Goal: Task Accomplishment & Management: Complete application form

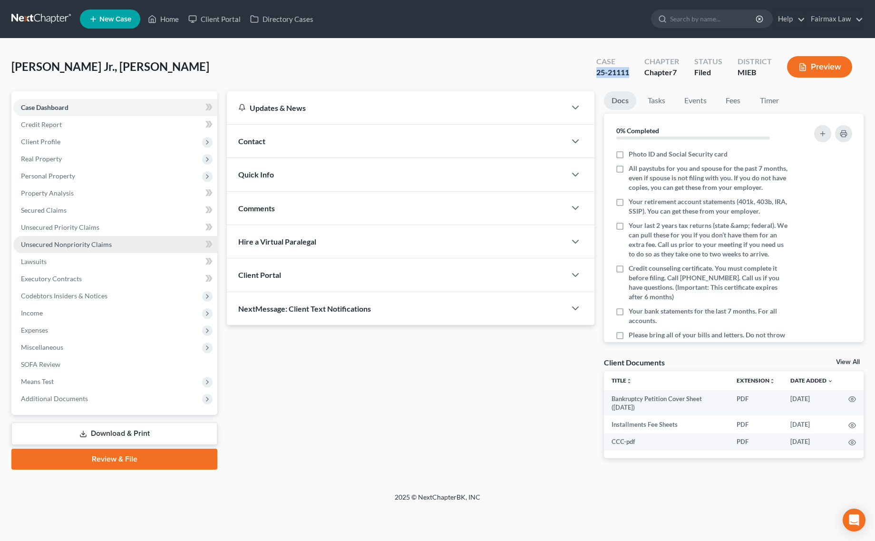
click at [105, 240] on span "Unsecured Nonpriority Claims" at bounding box center [66, 244] width 91 height 8
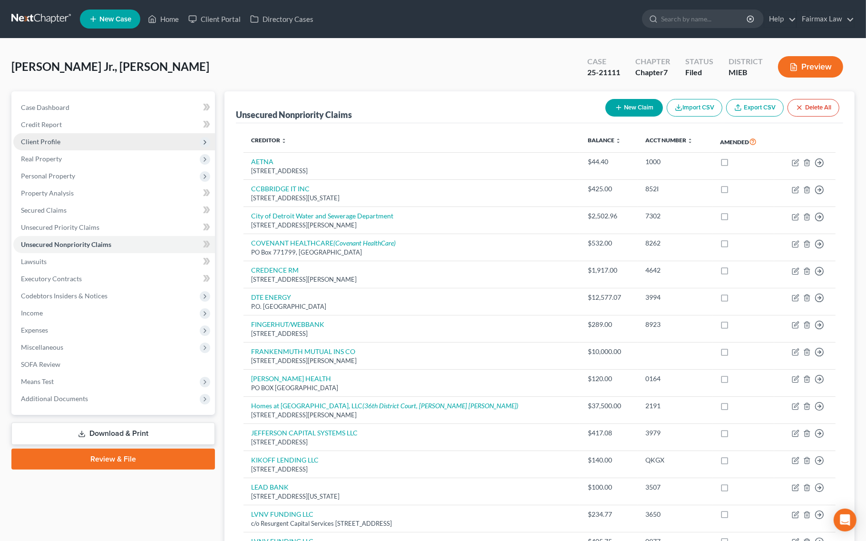
click at [109, 134] on span "Client Profile" at bounding box center [114, 141] width 202 height 17
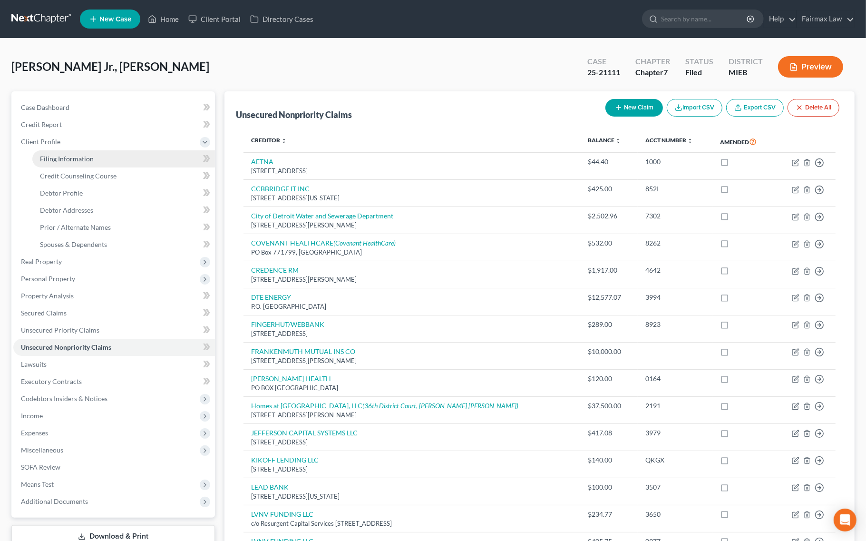
click at [108, 159] on link "Filing Information" at bounding box center [123, 158] width 183 height 17
select select "1"
select select "0"
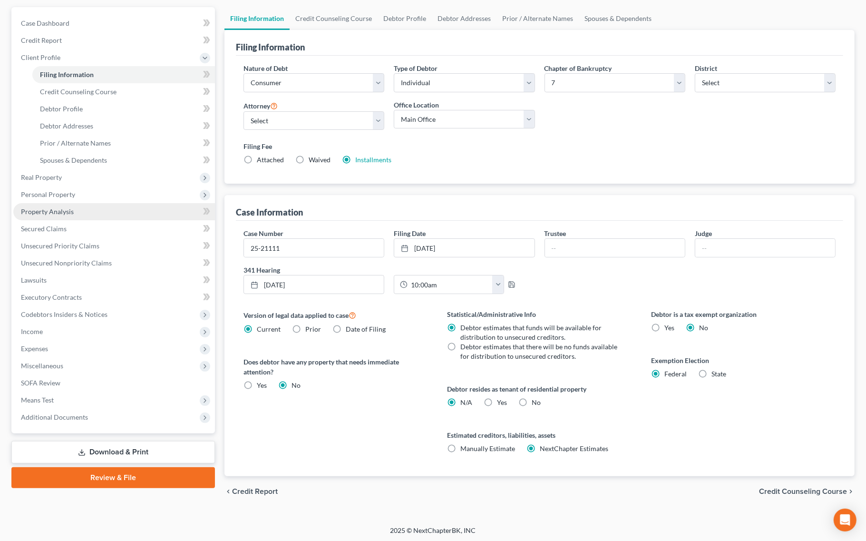
scroll to position [86, 0]
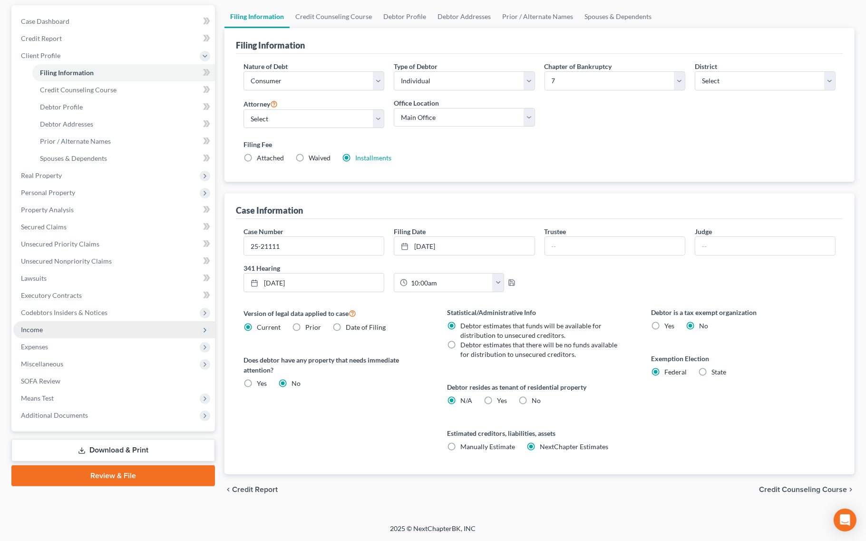
click at [85, 322] on span "Income" at bounding box center [114, 329] width 202 height 17
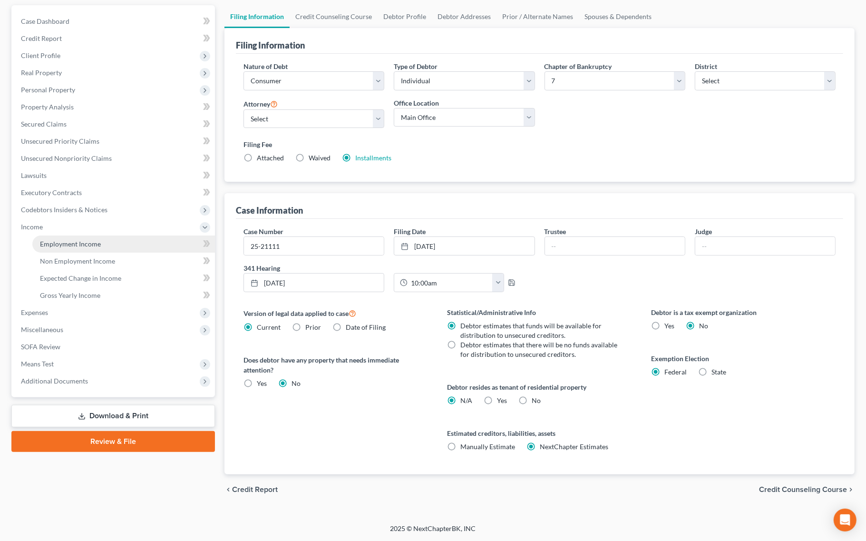
click at [106, 245] on link "Employment Income" at bounding box center [123, 243] width 183 height 17
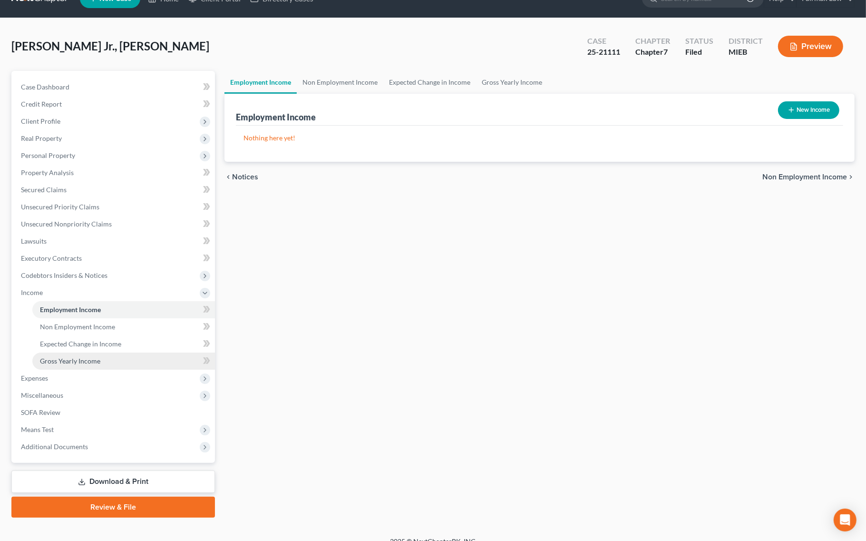
scroll to position [32, 0]
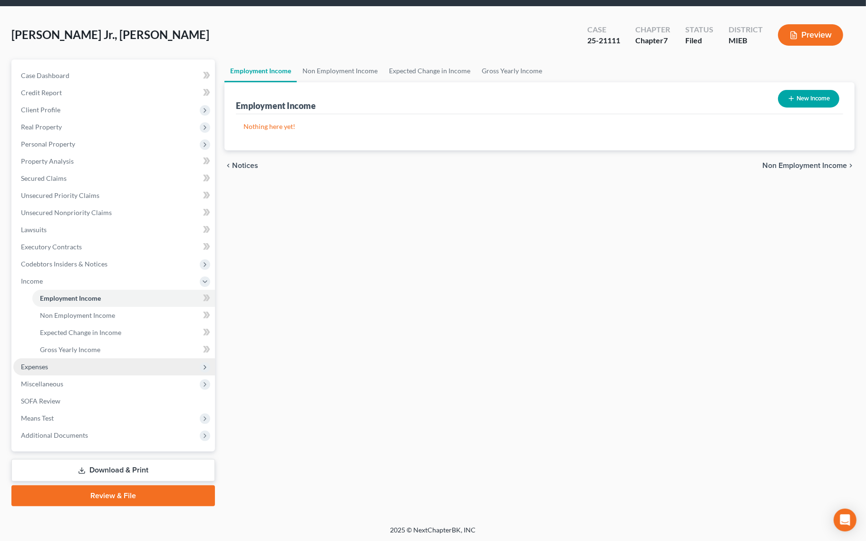
click at [77, 365] on span "Expenses" at bounding box center [114, 366] width 202 height 17
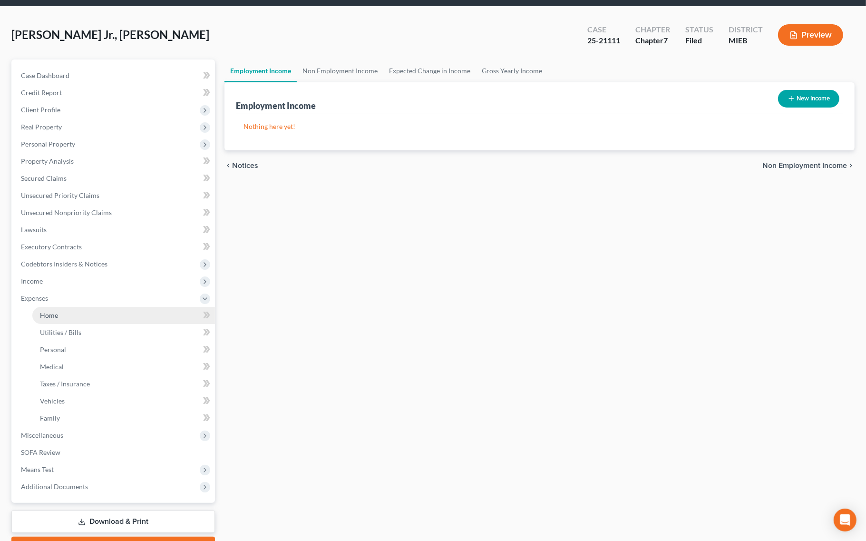
click at [88, 316] on link "Home" at bounding box center [123, 315] width 183 height 17
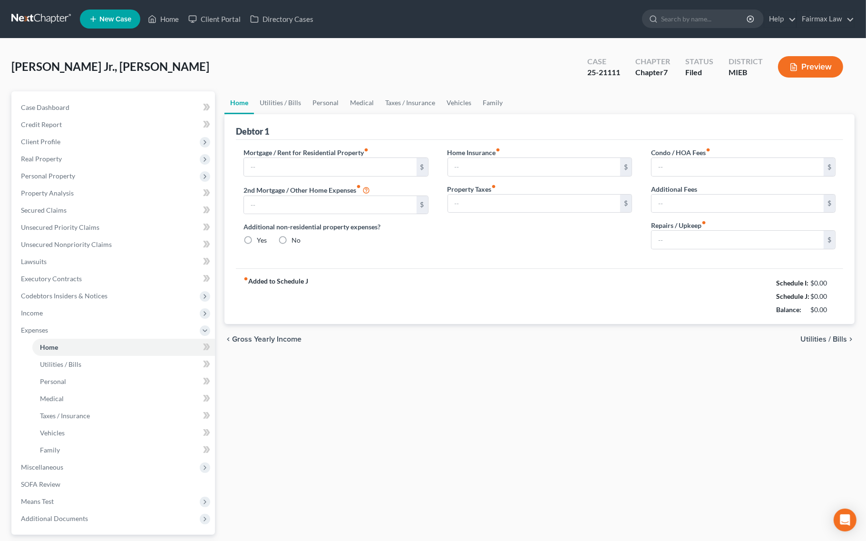
type input "0.00"
radio input "true"
type input "0.00"
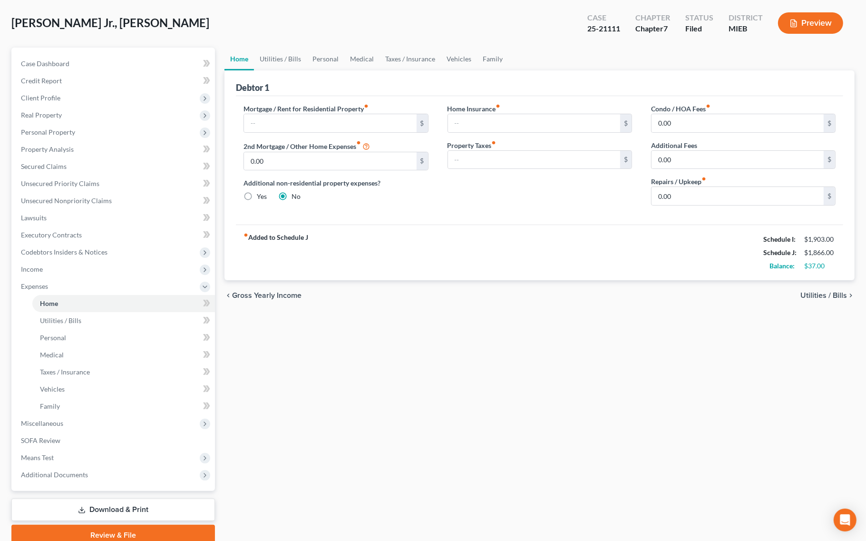
scroll to position [84, 0]
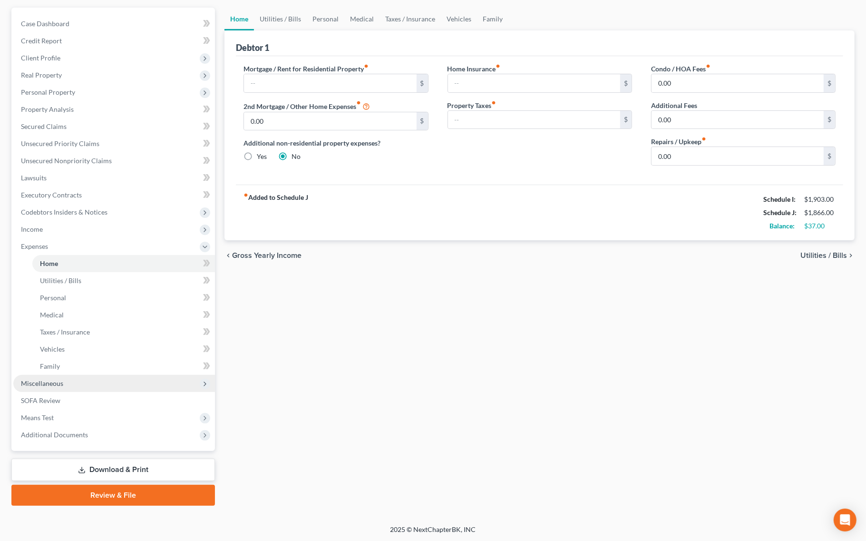
click at [100, 382] on span "Miscellaneous" at bounding box center [114, 383] width 202 height 17
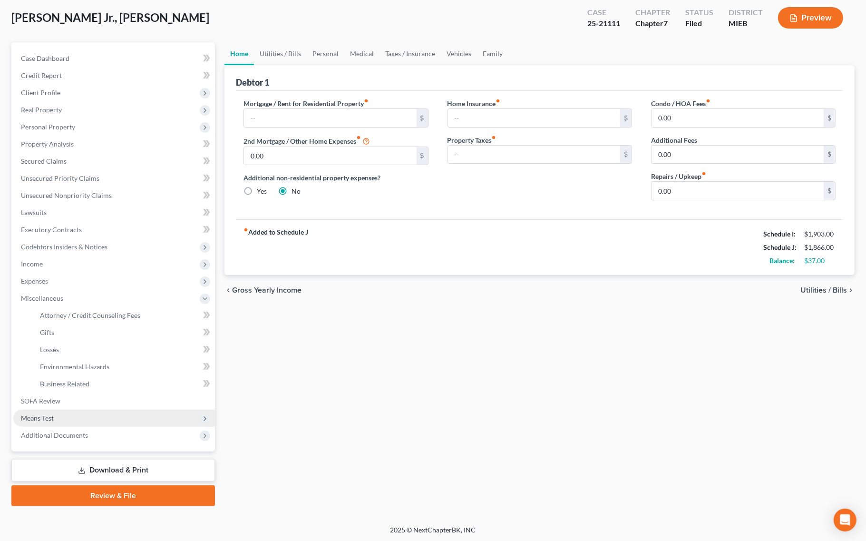
click at [97, 421] on span "Means Test" at bounding box center [114, 417] width 202 height 17
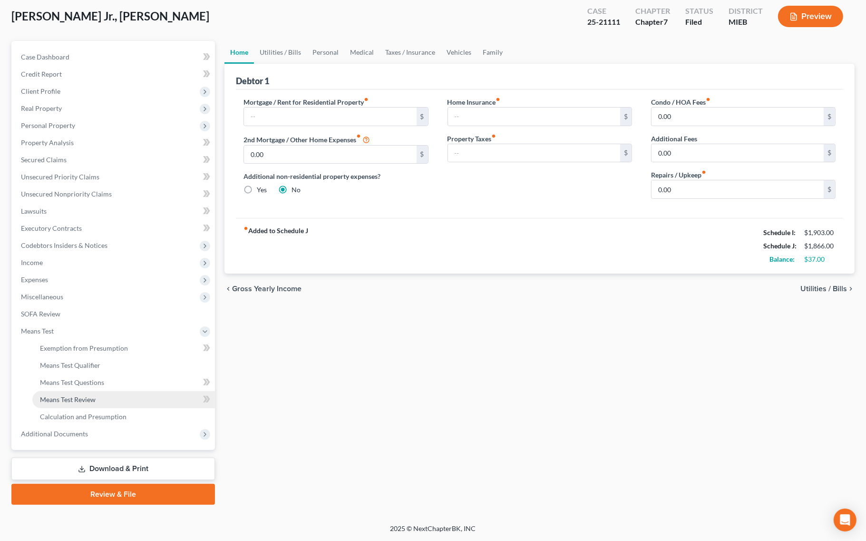
scroll to position [49, 0]
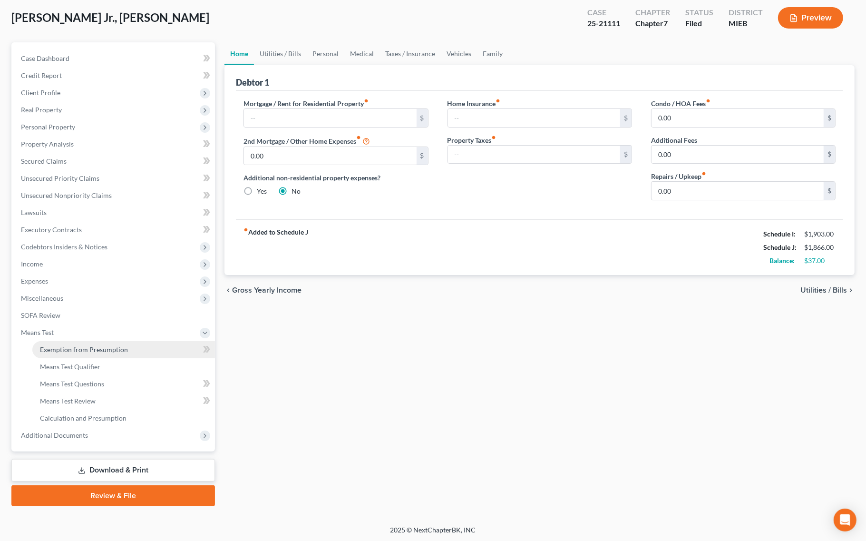
click at [126, 345] on link "Exemption from Presumption" at bounding box center [123, 349] width 183 height 17
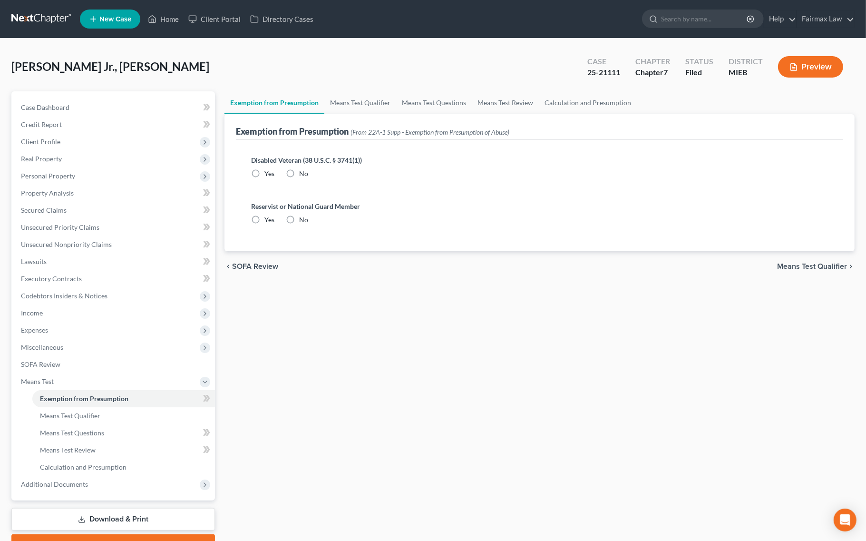
radio input "true"
click at [579, 101] on link "Calculation and Presumption" at bounding box center [588, 102] width 98 height 23
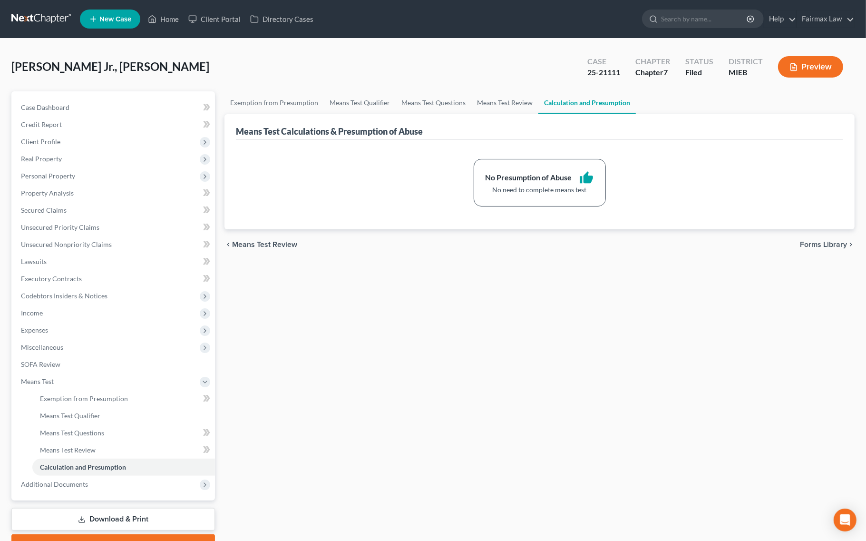
click at [164, 514] on link "Download & Print" at bounding box center [112, 519] width 203 height 22
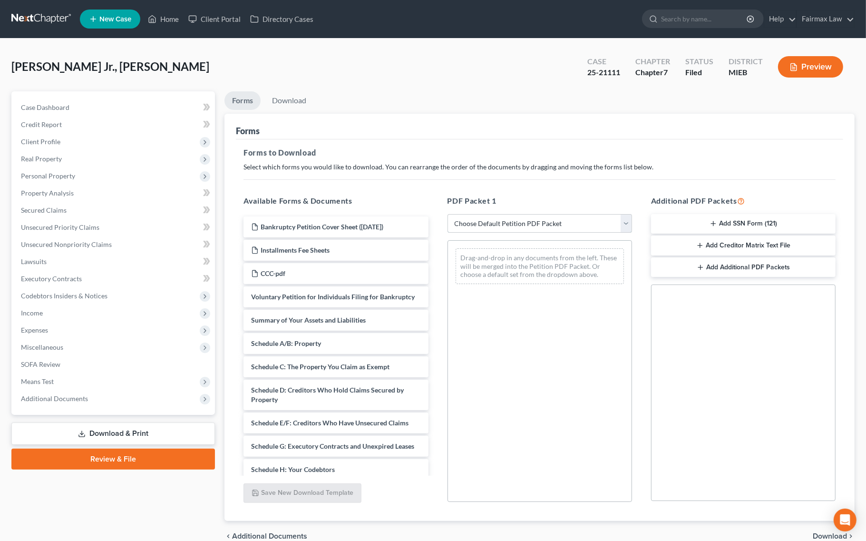
click at [541, 222] on select "Choose Default Petition PDF Packet Complete Bankruptcy Petition (all forms and …" at bounding box center [539, 223] width 184 height 19
select select "0"
click at [447, 214] on select "Choose Default Petition PDF Packet Complete Bankruptcy Petition (all forms and …" at bounding box center [539, 223] width 184 height 19
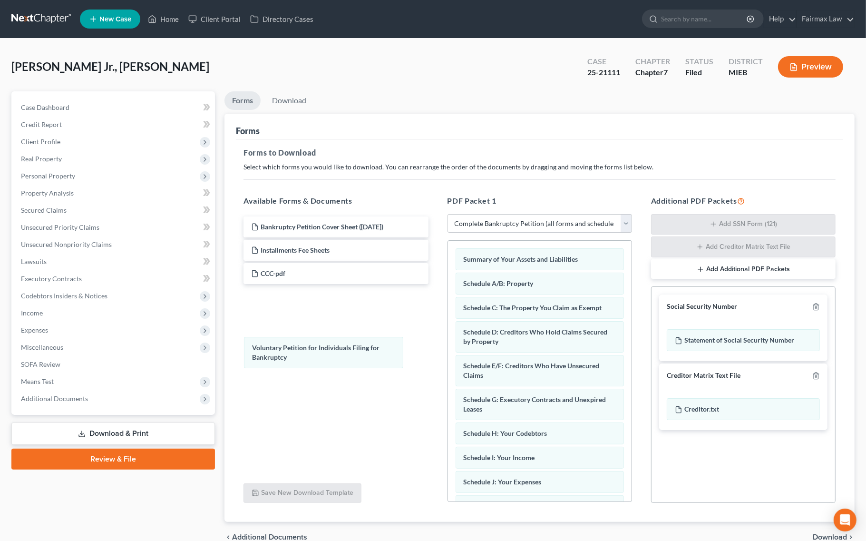
click at [448, 342] on div "Voluntary Petition for Individuals Filing for Bankruptcy Voluntary Petition for…" at bounding box center [540, 506] width 184 height 530
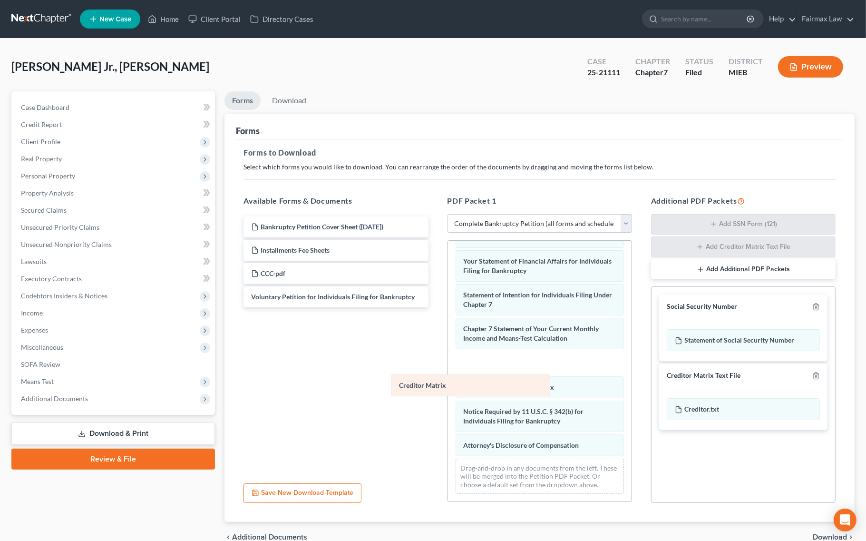
scroll to position [258, 0]
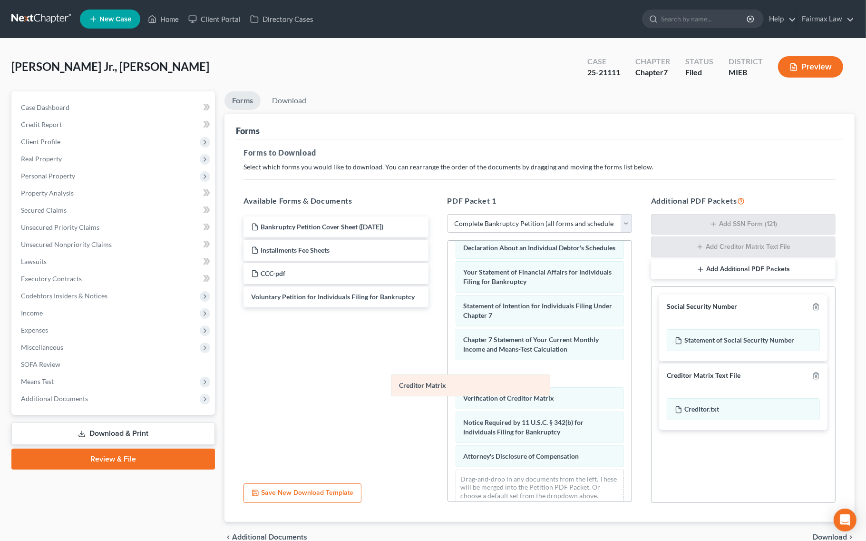
drag, startPoint x: 485, startPoint y: 360, endPoint x: 372, endPoint y: 393, distance: 118.3
click at [448, 393] on div "Creditor Matrix Summary of Your Assets and Liabilities Schedule A/B: Property S…" at bounding box center [540, 247] width 184 height 530
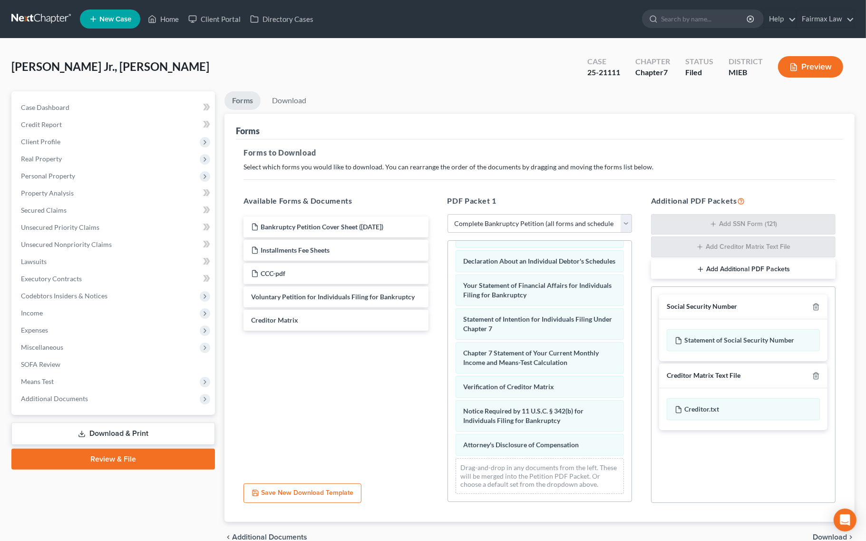
scroll to position [233, 0]
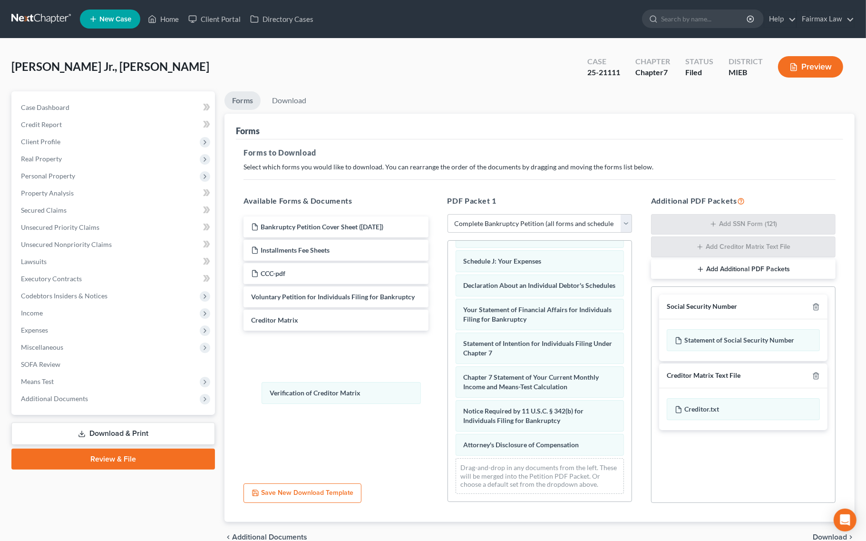
drag, startPoint x: 475, startPoint y: 386, endPoint x: 290, endPoint y: 393, distance: 185.6
click at [448, 393] on div "Verification of Creditor Matrix Summary of Your Assets and Liabilities Schedule…" at bounding box center [540, 260] width 184 height 481
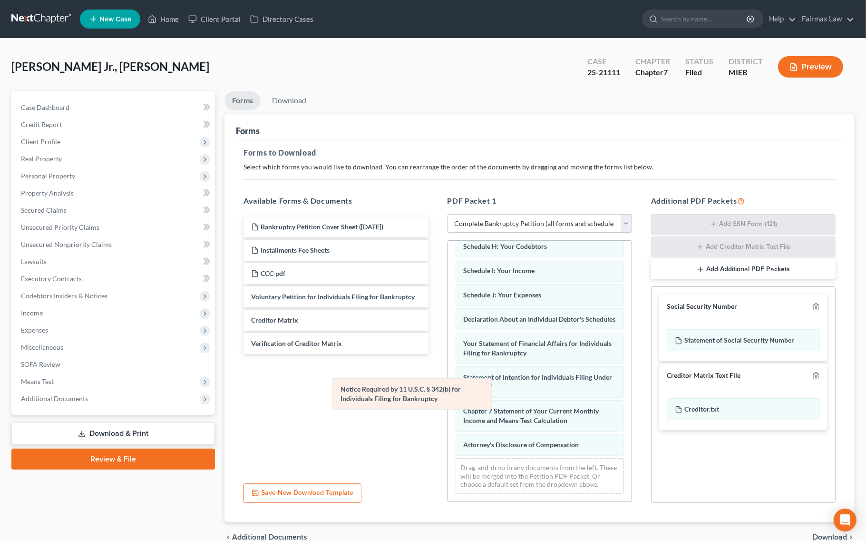
drag, startPoint x: 480, startPoint y: 416, endPoint x: 334, endPoint y: 388, distance: 149.1
click at [448, 390] on div "Notice Required by 11 U.S.C. § 342(b) for Individuals Filing for Bankruptcy Sum…" at bounding box center [540, 277] width 184 height 447
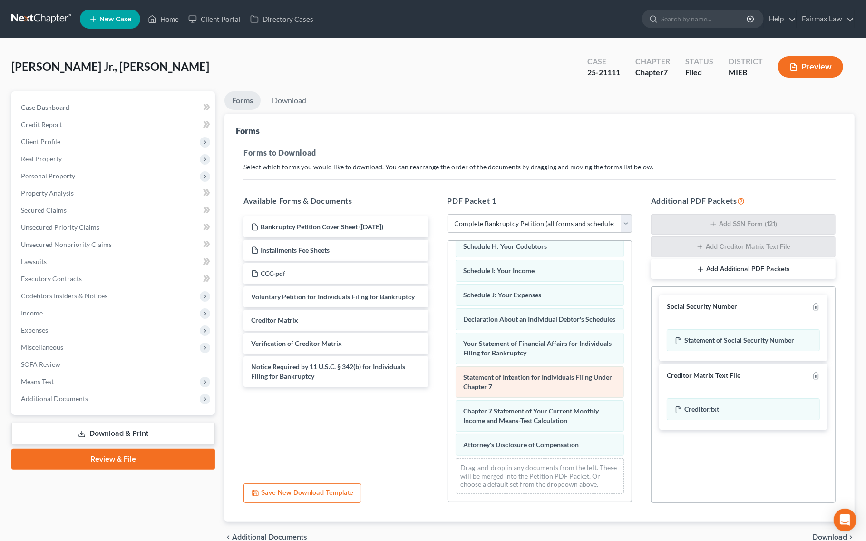
scroll to position [165, 0]
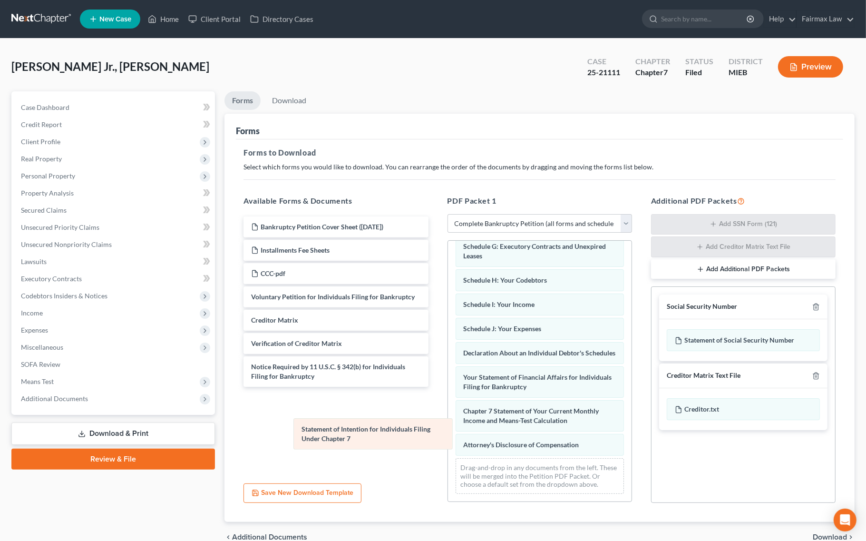
drag, startPoint x: 491, startPoint y: 377, endPoint x: 329, endPoint y: 429, distance: 170.4
click at [448, 429] on div "Statement of Intention for Individuals Filing Under Chapter 7 Summary of Your A…" at bounding box center [540, 294] width 184 height 414
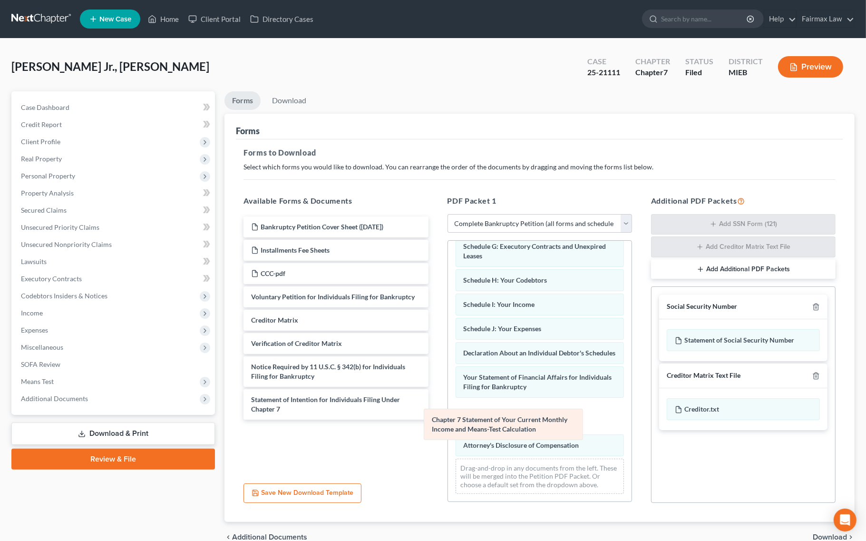
scroll to position [132, 0]
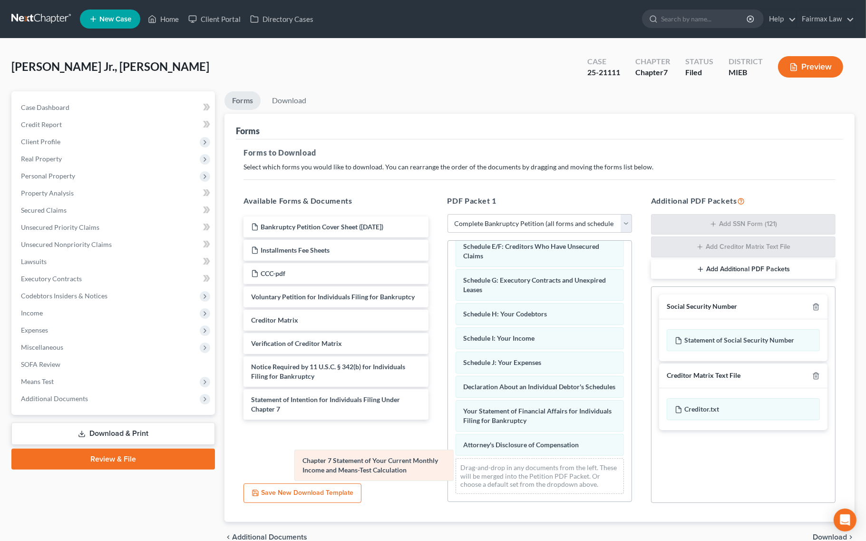
drag, startPoint x: 478, startPoint y: 412, endPoint x: 322, endPoint y: 462, distance: 163.7
click at [448, 462] on div "Chapter 7 Statement of Your Current Monthly Income and Means-Test Calculation S…" at bounding box center [540, 311] width 184 height 380
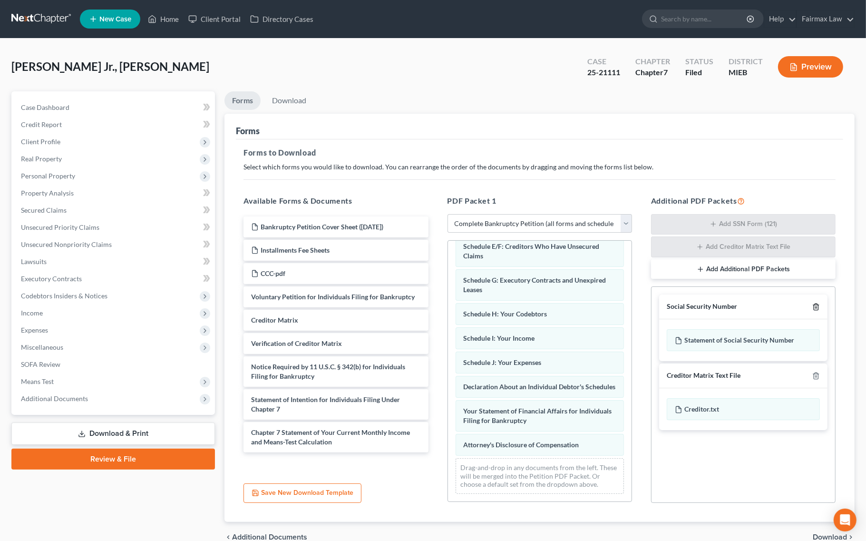
click at [814, 303] on icon "button" at bounding box center [816, 307] width 8 height 8
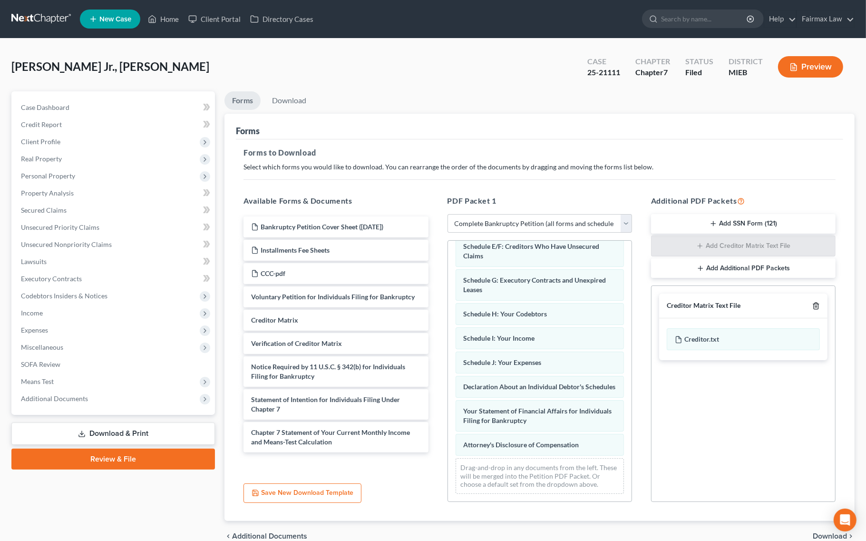
click at [814, 303] on icon "button" at bounding box center [815, 306] width 4 height 6
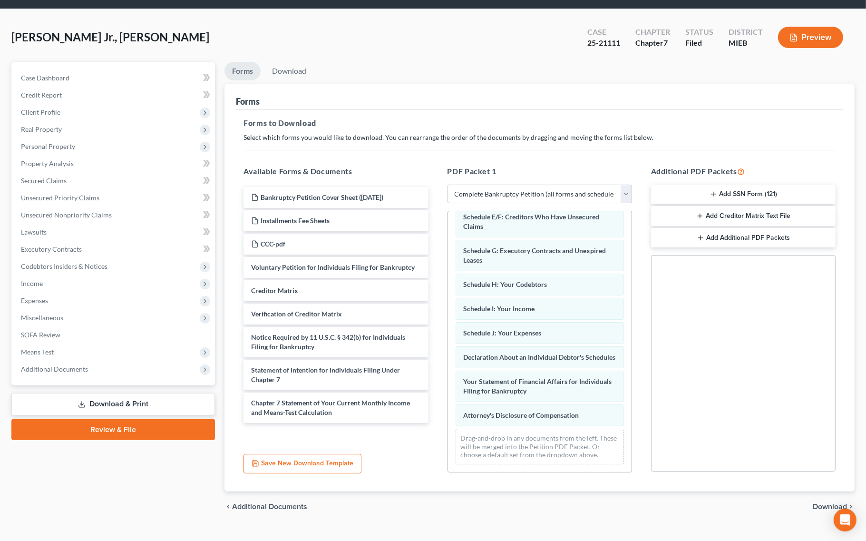
scroll to position [46, 0]
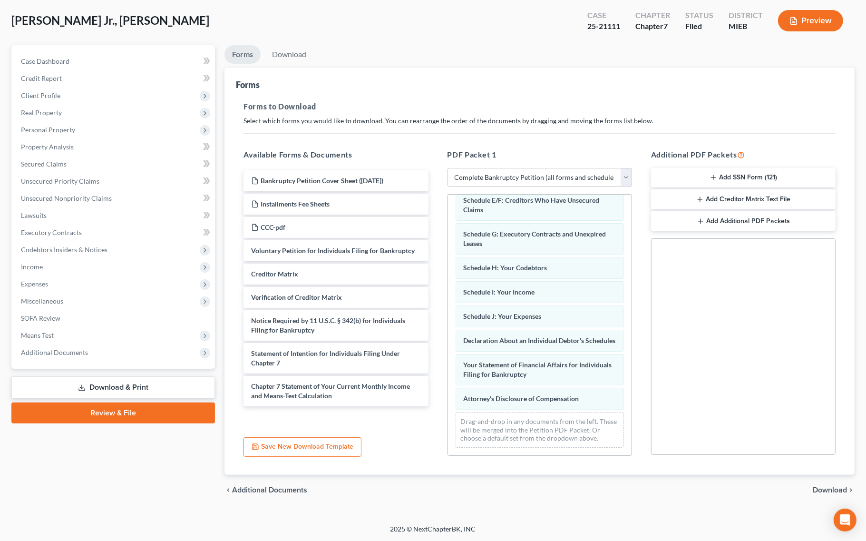
click at [828, 488] on span "Download" at bounding box center [830, 490] width 34 height 8
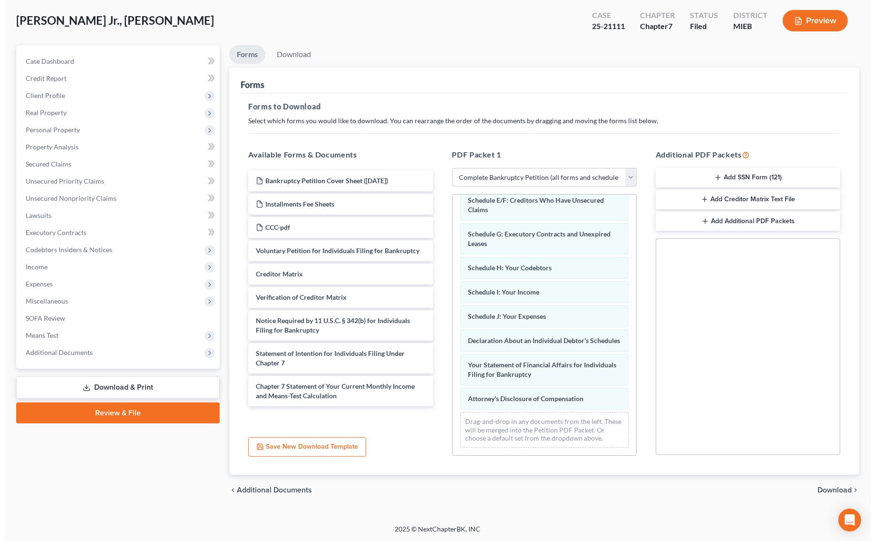
scroll to position [0, 0]
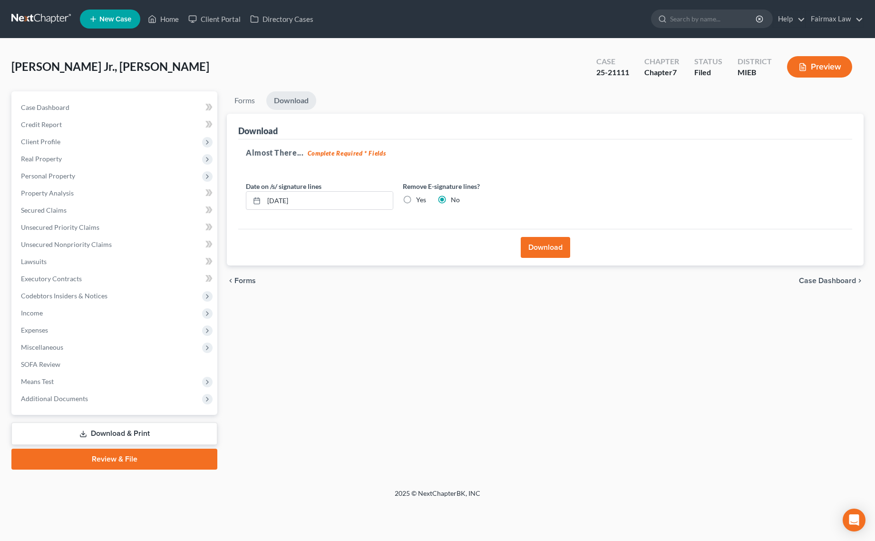
click at [542, 245] on button "Download" at bounding box center [545, 247] width 49 height 21
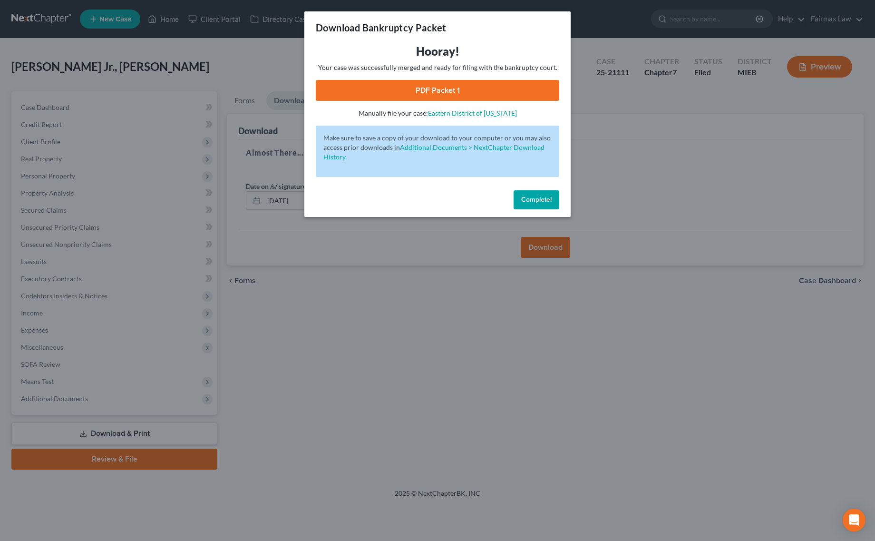
click at [429, 87] on link "PDF Packet 1" at bounding box center [437, 90] width 243 height 21
click at [542, 198] on span "Complete!" at bounding box center [536, 199] width 30 height 8
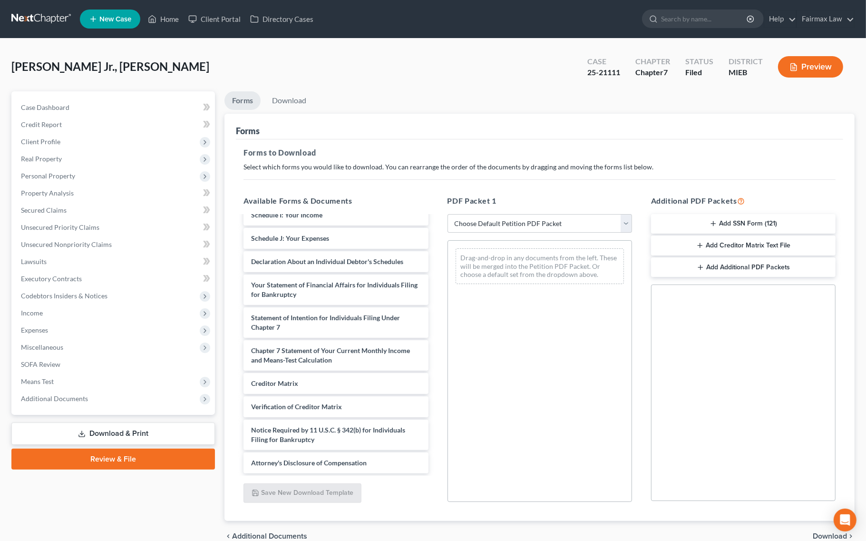
scroll to position [264, 0]
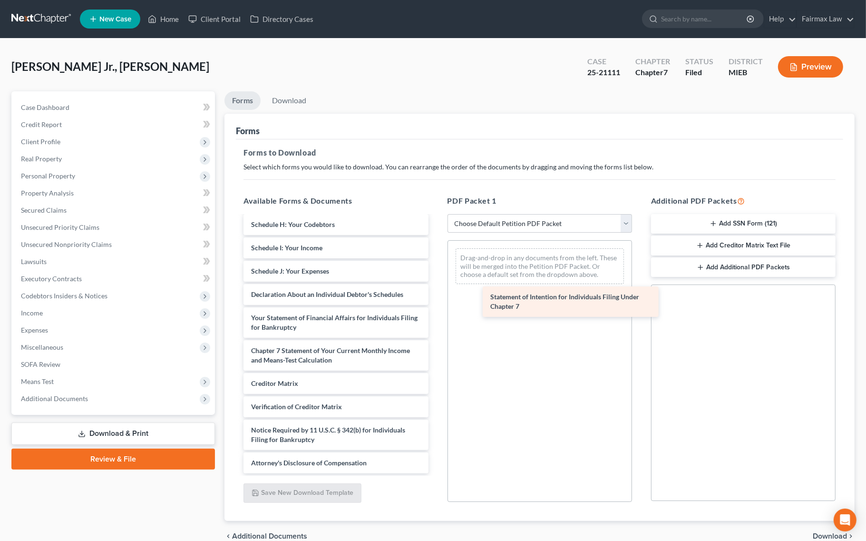
drag, startPoint x: 311, startPoint y: 316, endPoint x: 550, endPoint y: 295, distance: 239.2
click at [436, 295] on div "Statement of Intention for Individuals Filing Under Chapter 7 Bankruptcy Petiti…" at bounding box center [336, 222] width 200 height 502
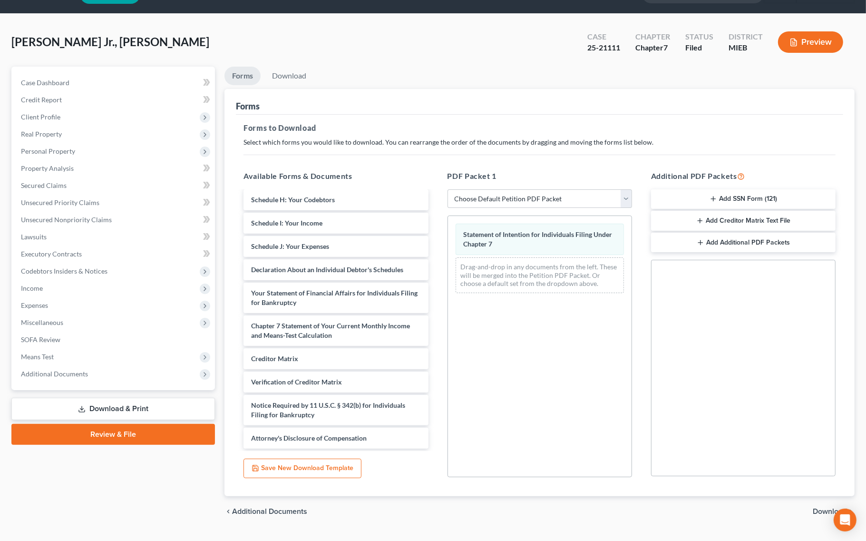
scroll to position [46, 0]
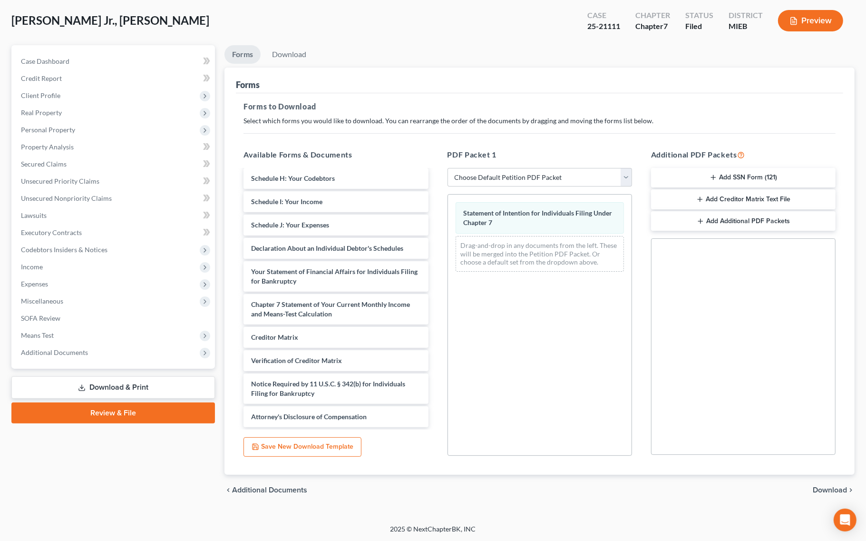
click at [815, 491] on span "Download" at bounding box center [830, 490] width 34 height 8
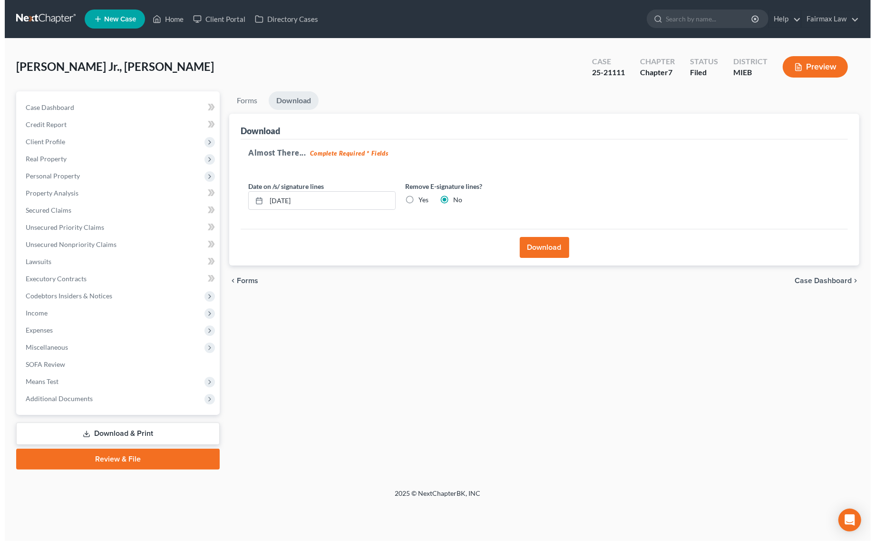
scroll to position [0, 0]
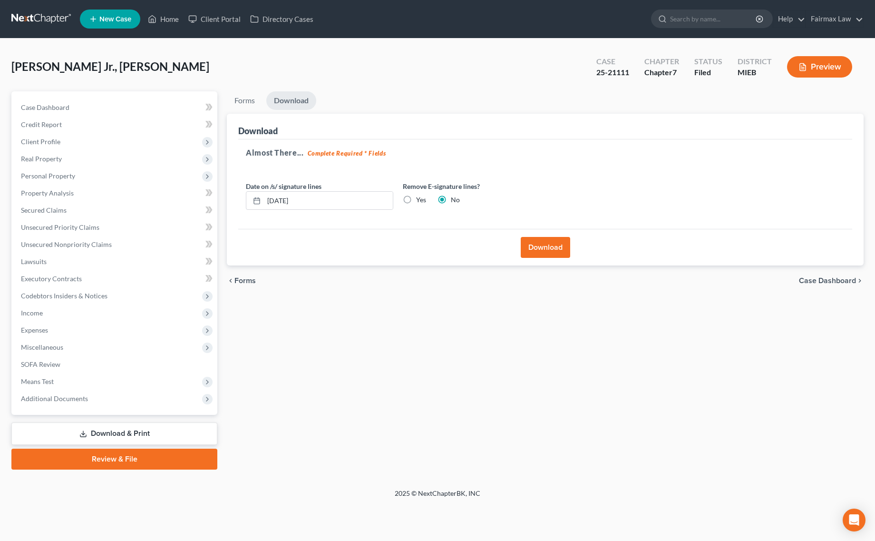
click at [544, 249] on button "Download" at bounding box center [545, 247] width 49 height 21
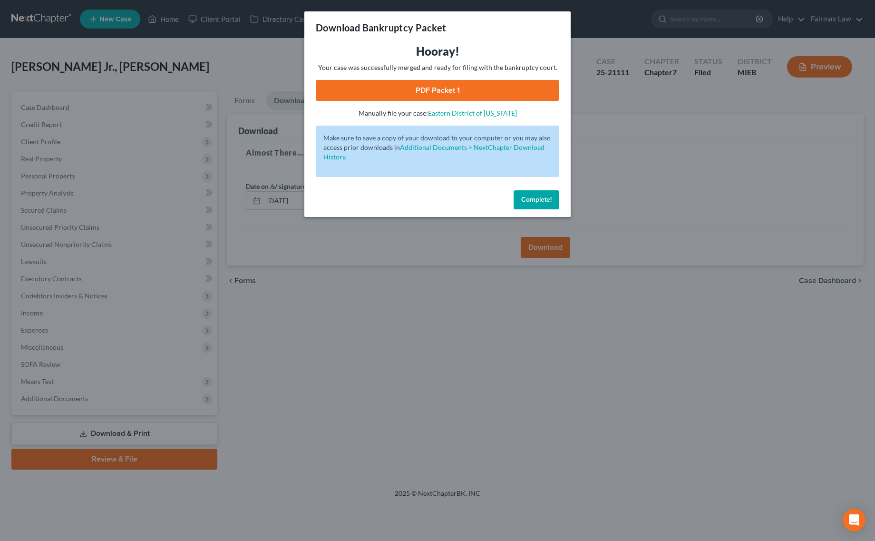
click at [478, 80] on link "PDF Packet 1" at bounding box center [437, 90] width 243 height 21
click at [524, 196] on span "Complete!" at bounding box center [536, 199] width 30 height 8
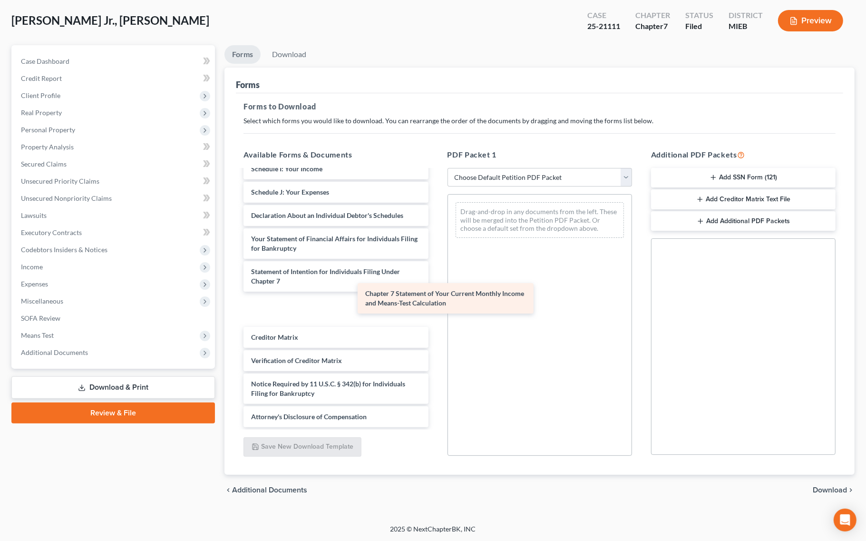
scroll to position [264, 0]
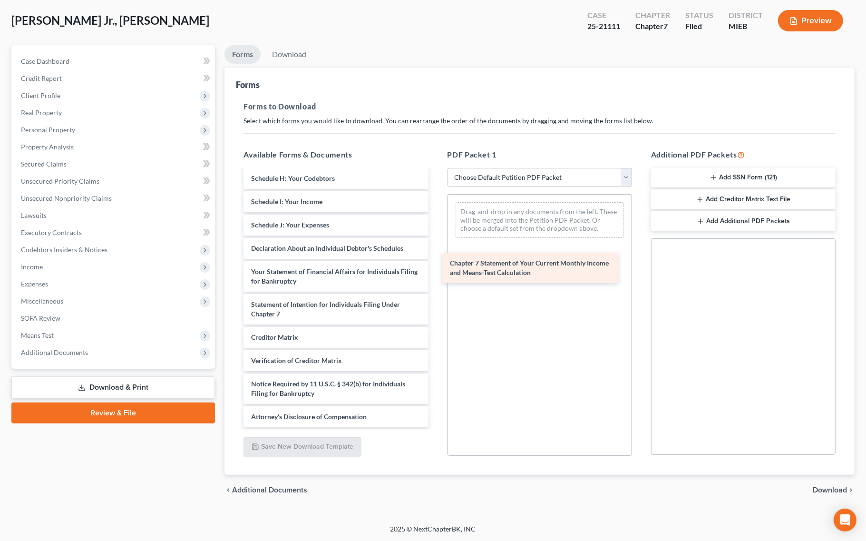
drag, startPoint x: 327, startPoint y: 300, endPoint x: 525, endPoint y: 260, distance: 202.8
click at [436, 260] on div "Chapter 7 Statement of Your Current Monthly Income and Means-Test Calculation B…" at bounding box center [336, 176] width 200 height 502
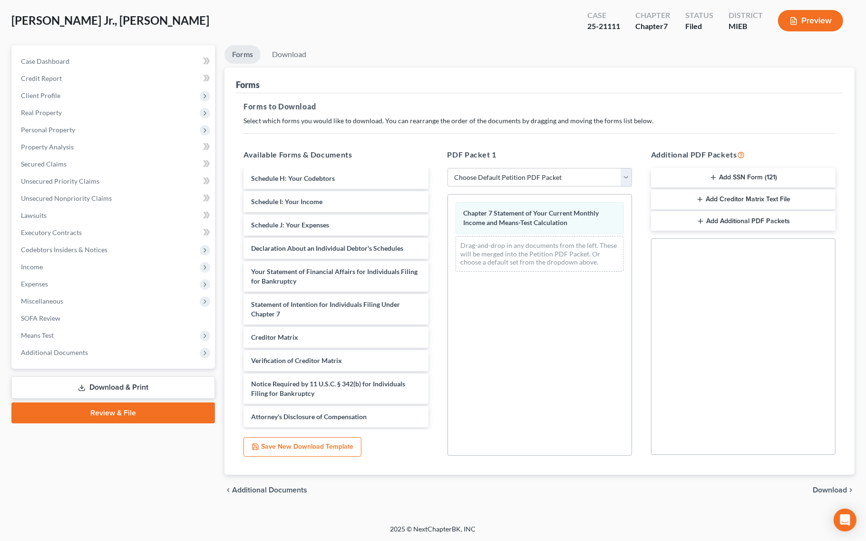
click at [813, 488] on span "Download" at bounding box center [830, 490] width 34 height 8
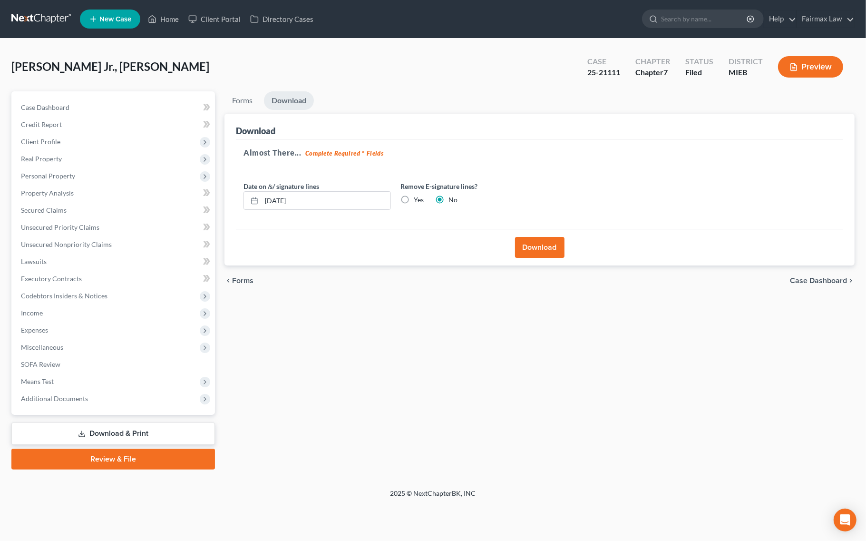
scroll to position [0, 0]
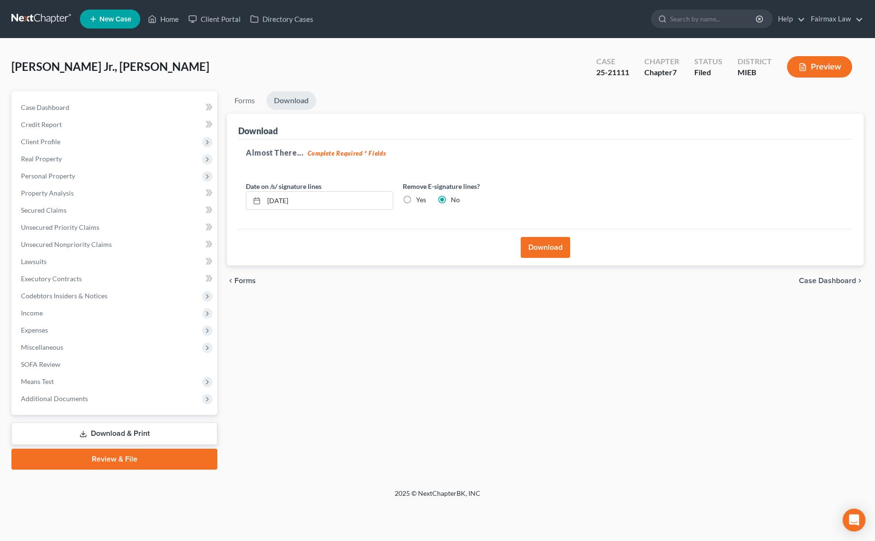
click at [526, 255] on button "Download" at bounding box center [545, 247] width 49 height 21
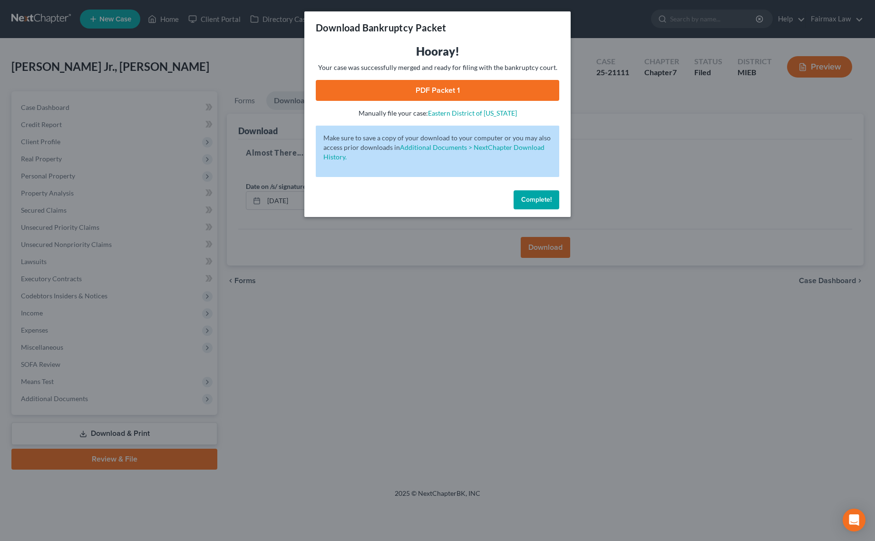
click at [472, 83] on link "PDF Packet 1" at bounding box center [437, 90] width 243 height 21
drag, startPoint x: 538, startPoint y: 198, endPoint x: 598, endPoint y: 125, distance: 94.3
click at [538, 196] on span "Complete!" at bounding box center [536, 199] width 30 height 8
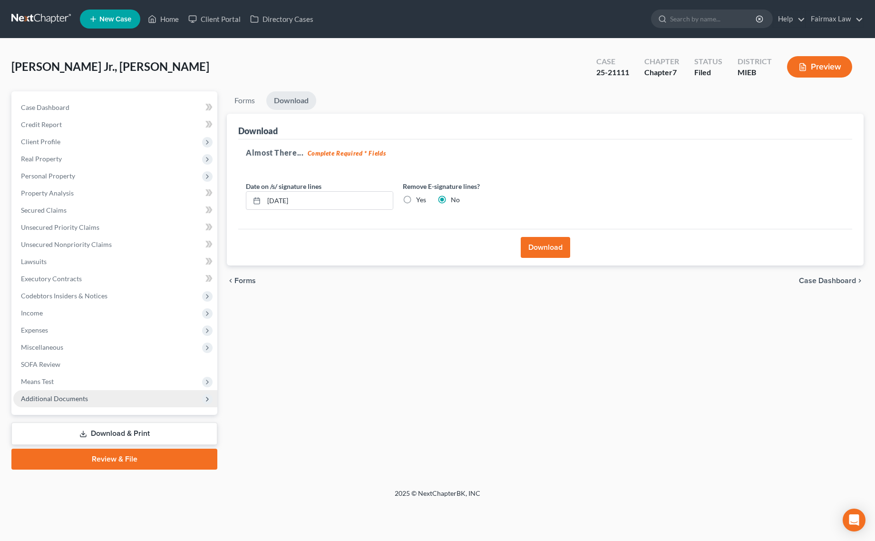
click at [90, 396] on span "Additional Documents" at bounding box center [115, 398] width 204 height 17
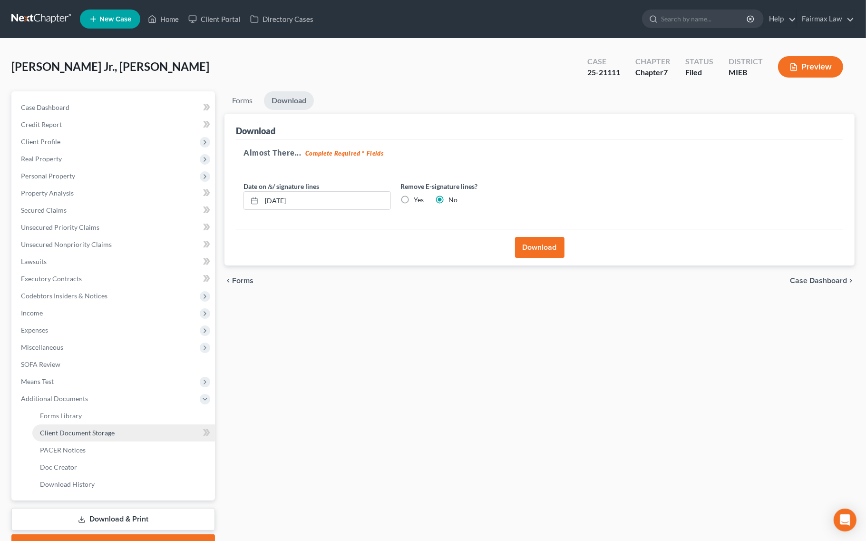
click at [91, 435] on span "Client Document Storage" at bounding box center [77, 432] width 75 height 8
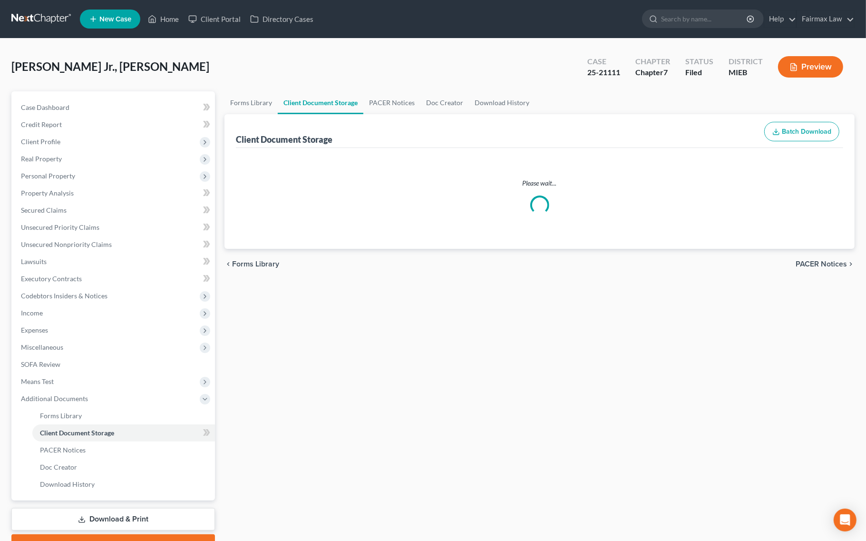
select select "7"
select select "32"
select select "6"
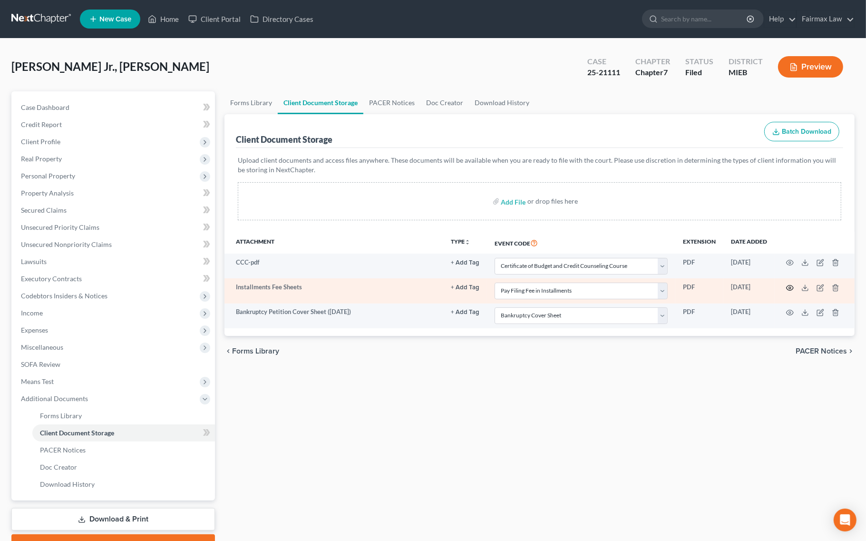
click at [792, 284] on icon "button" at bounding box center [790, 288] width 8 height 8
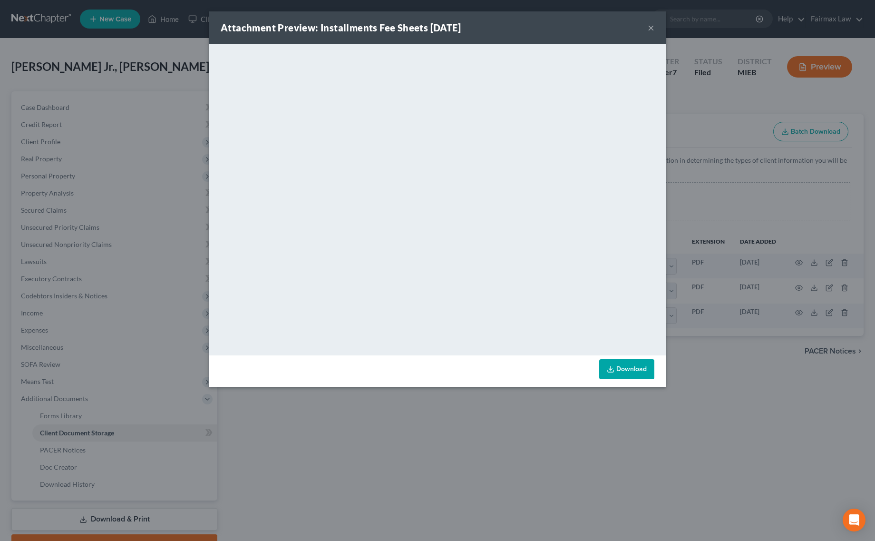
click at [652, 25] on button "×" at bounding box center [651, 27] width 7 height 11
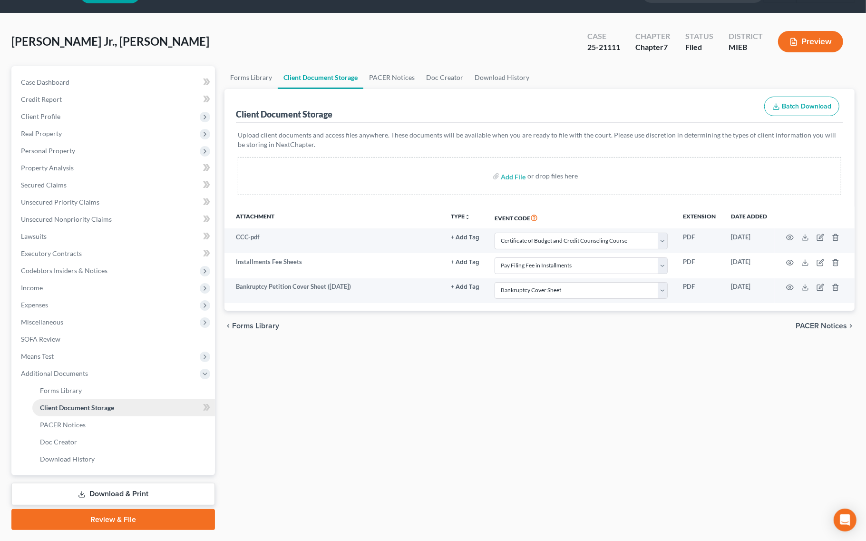
scroll to position [49, 0]
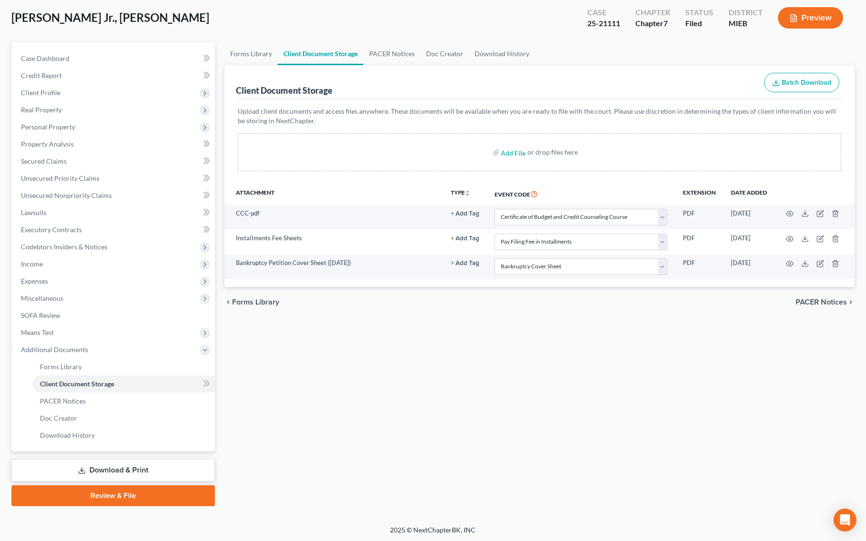
click at [448, 353] on div "Forms Library Client Document Storage PACER Notices Doc Creator Download Histor…" at bounding box center [539, 274] width 639 height 464
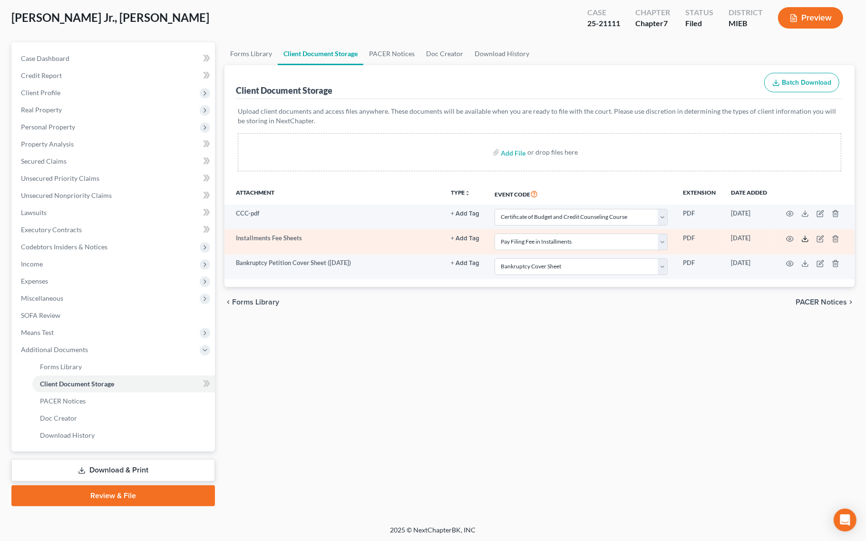
click at [801, 238] on icon at bounding box center [805, 239] width 8 height 8
click at [804, 237] on icon at bounding box center [805, 239] width 8 height 8
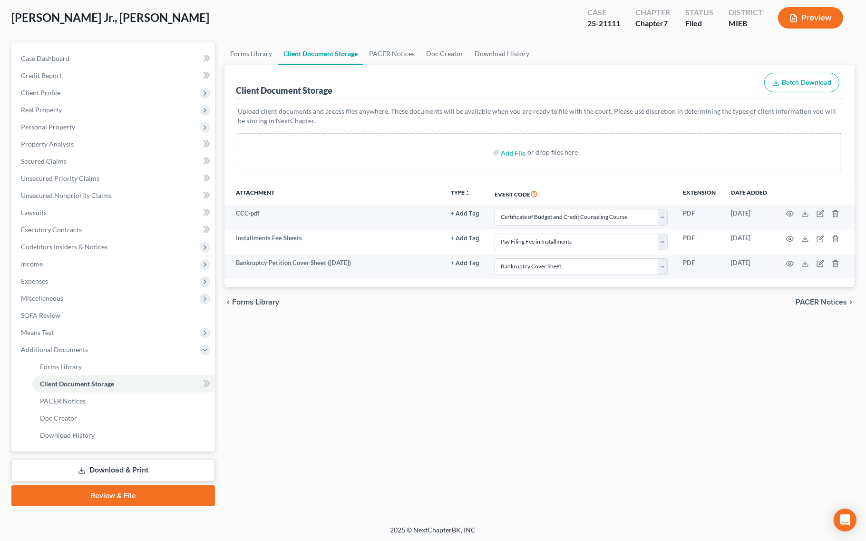
click at [612, 25] on div "25-21111" at bounding box center [603, 23] width 33 height 11
copy div "25-21111"
